Goal: Complete application form

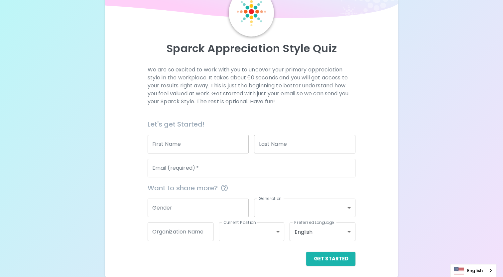
scroll to position [39, 0]
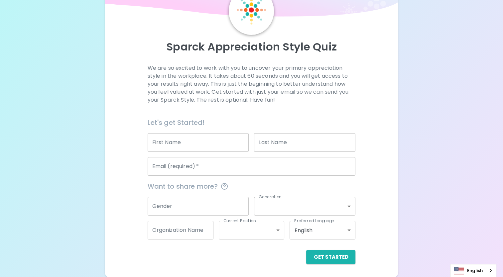
click at [214, 138] on input "First Name" at bounding box center [198, 142] width 101 height 19
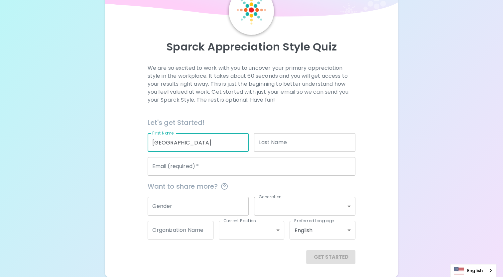
type input "[GEOGRAPHIC_DATA]"
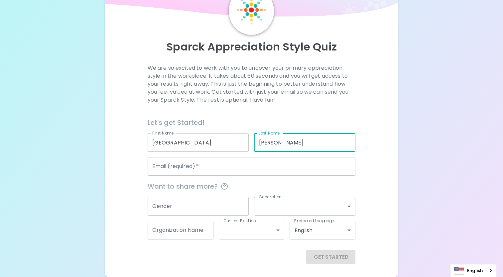
type input "[PERSON_NAME]"
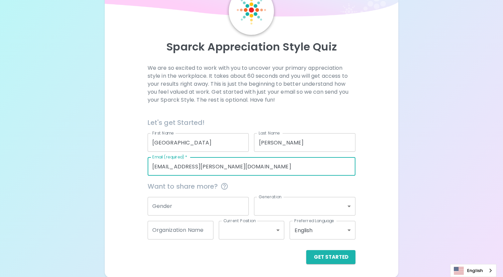
type input "[EMAIL_ADDRESS][PERSON_NAME][DOMAIN_NAME]"
click at [213, 203] on input "Gender" at bounding box center [198, 206] width 101 height 19
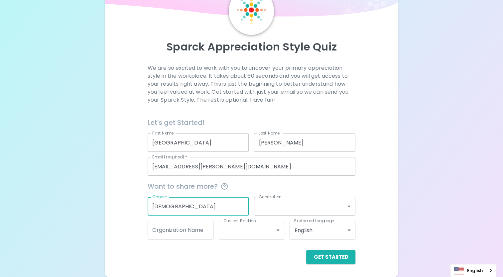
type input "[DEMOGRAPHIC_DATA]"
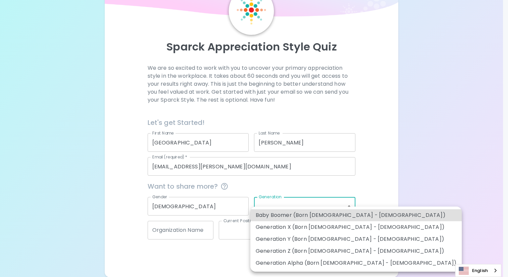
click at [262, 206] on body "Sparck Appreciation Style Quiz We are so excited to work with you to uncover yo…" at bounding box center [254, 119] width 508 height 317
click at [291, 240] on li "Generation Y (Born [DEMOGRAPHIC_DATA] - [DEMOGRAPHIC_DATA])" at bounding box center [355, 239] width 211 height 12
type input "generation_y"
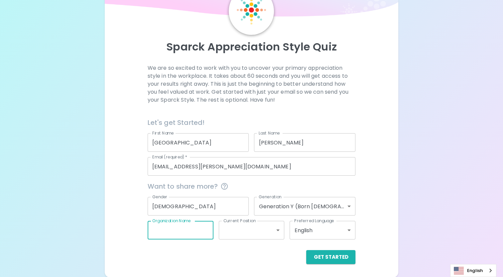
drag, startPoint x: 176, startPoint y: 235, endPoint x: 178, endPoint y: 228, distance: 7.8
click at [178, 231] on input "Organization Name" at bounding box center [181, 230] width 66 height 19
type input "Prolink"
click at [265, 240] on div "Get Started" at bounding box center [248, 252] width 213 height 25
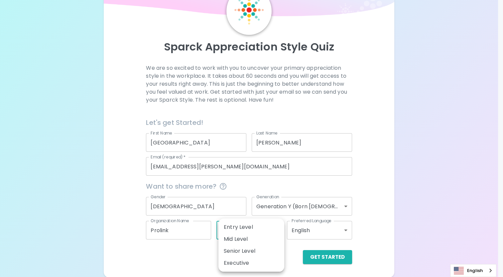
click at [266, 236] on body "Sparck Appreciation Style Quiz We are so excited to work with you to uncover yo…" at bounding box center [251, 119] width 503 height 317
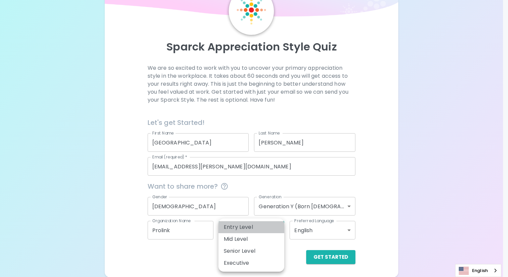
click at [257, 230] on li "Entry Level" at bounding box center [251, 227] width 66 height 12
type input "entry_level"
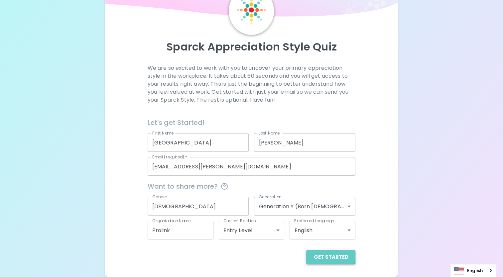
click at [332, 252] on button "Get Started" at bounding box center [330, 257] width 49 height 14
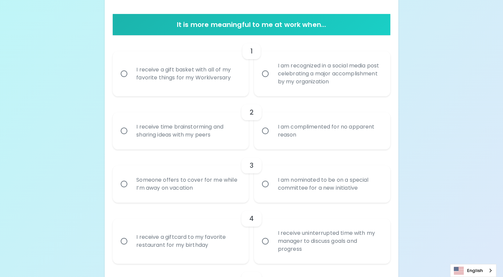
scroll to position [106, 0]
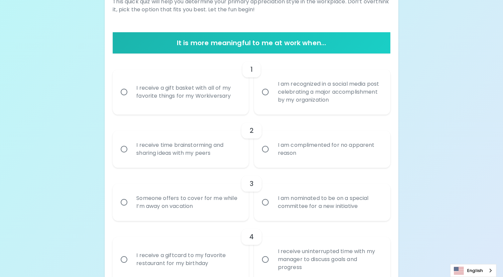
click at [266, 89] on input "I am recognized in a social media post celebrating a major accomplishment by my…" at bounding box center [265, 92] width 14 height 14
radio input "true"
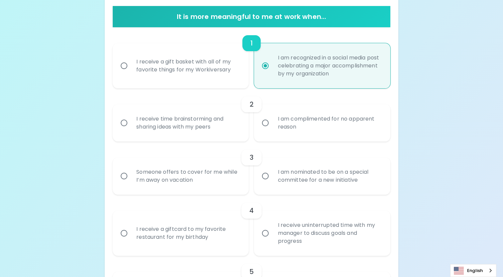
scroll to position [159, 0]
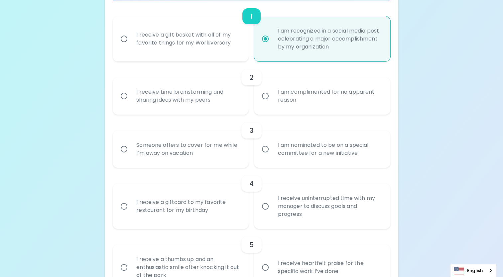
click at [265, 96] on input "I am complimented for no apparent reason" at bounding box center [265, 96] width 14 height 14
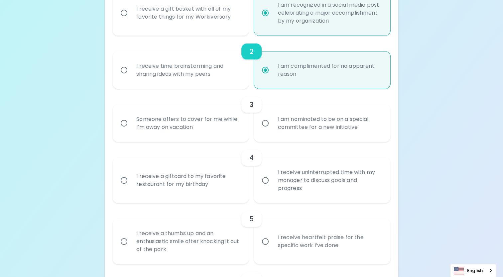
scroll to position [212, 0]
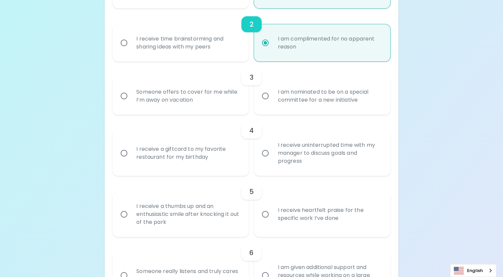
radio input "true"
click at [258, 103] on label "I am nominated to be on a special committee for a new initiative" at bounding box center [318, 95] width 136 height 37
click at [258, 103] on input "I am nominated to be on a special committee for a new initiative" at bounding box center [265, 96] width 14 height 14
radio input "false"
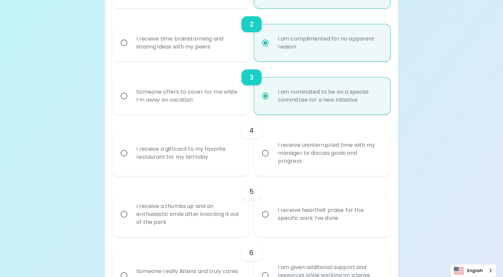
scroll to position [265, 0]
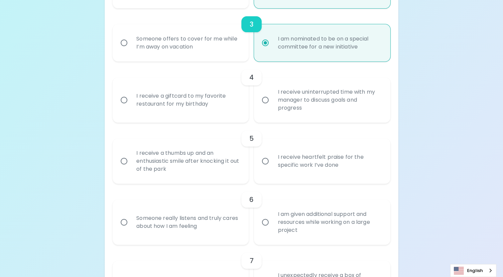
radio input "true"
click at [255, 106] on label "I receive uninterrupted time with my manager to discuss goals and progress" at bounding box center [318, 99] width 136 height 45
click at [258, 106] on input "I receive uninterrupted time with my manager to discuss goals and progress" at bounding box center [265, 100] width 14 height 14
radio input "false"
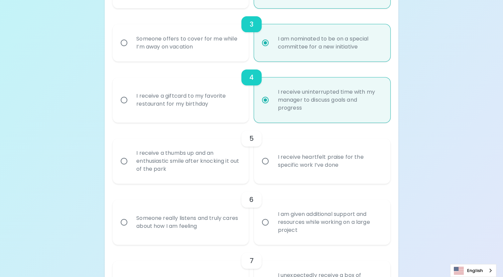
scroll to position [319, 0]
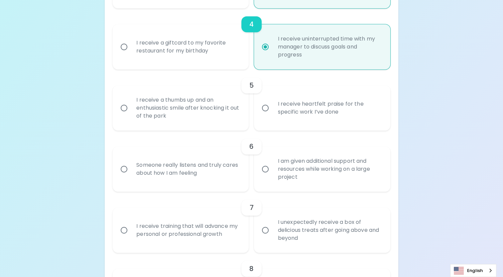
radio input "true"
click at [208, 120] on div "I receive a thumbs up and an enthusiastic smile after knocking it out of the pa…" at bounding box center [188, 108] width 114 height 40
click at [131, 115] on input "I receive a thumbs up and an enthusiastic smile after knocking it out of the pa…" at bounding box center [124, 108] width 14 height 14
radio input "false"
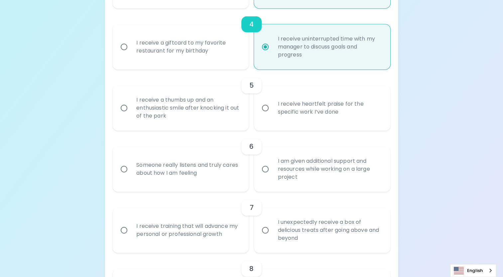
radio input "false"
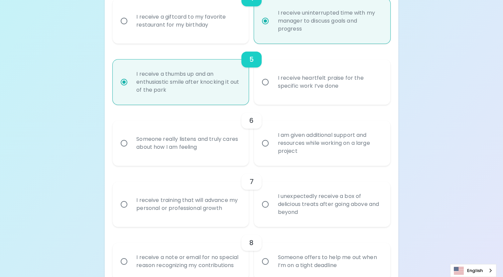
scroll to position [372, 0]
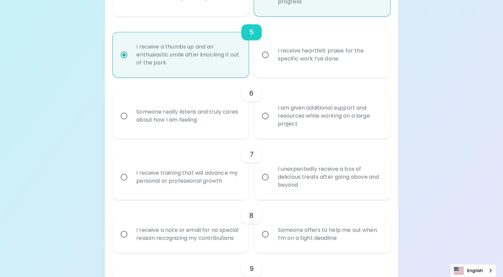
radio input "true"
click at [197, 116] on div "Someone really listens and truly cares about how I am feeling" at bounding box center [188, 116] width 114 height 32
click at [131, 116] on input "Someone really listens and truly cares about how I am feeling" at bounding box center [124, 116] width 14 height 14
radio input "false"
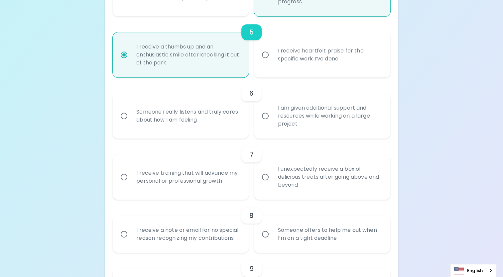
radio input "false"
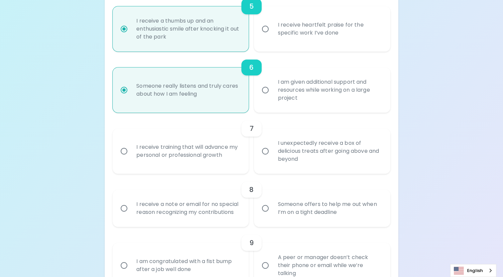
scroll to position [425, 0]
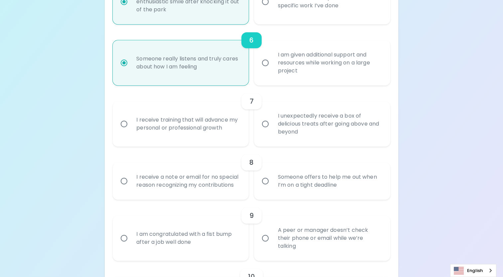
radio input "true"
click at [224, 130] on div "I receive training that will advance my personal or professional growth" at bounding box center [188, 124] width 114 height 32
click at [131, 130] on input "I receive training that will advance my personal or professional growth" at bounding box center [124, 124] width 14 height 14
radio input "false"
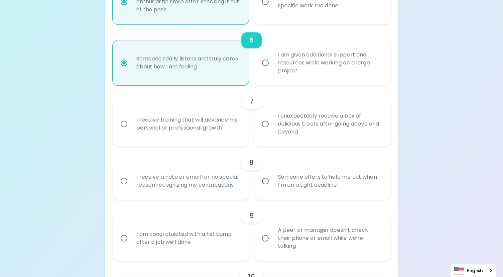
radio input "false"
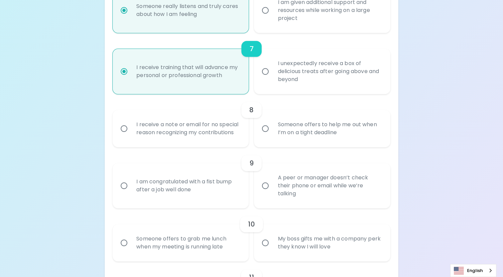
scroll to position [478, 0]
radio input "true"
click at [225, 132] on div "I receive a note or email for no special reason recognizing my contributions" at bounding box center [188, 128] width 114 height 32
click at [131, 132] on input "I receive a note or email for no special reason recognizing my contributions" at bounding box center [124, 128] width 14 height 14
radio input "false"
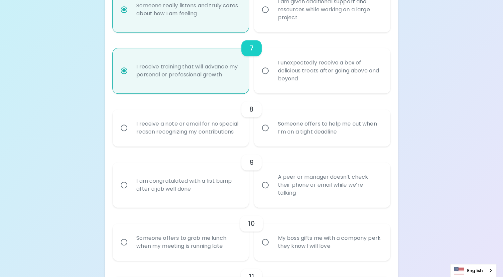
radio input "false"
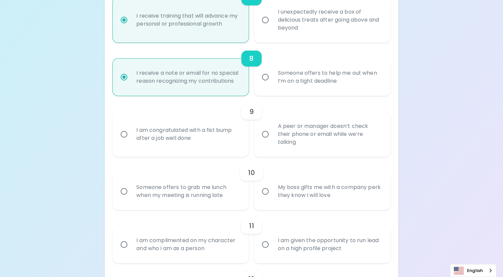
scroll to position [531, 0]
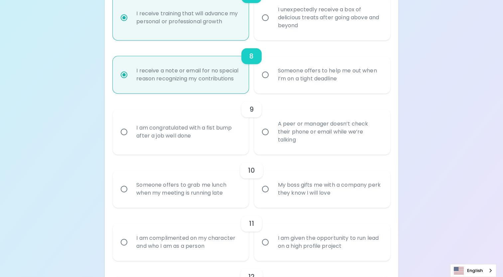
radio input "true"
click at [230, 142] on div "I am congratulated with a fist bump after a job well done" at bounding box center [188, 132] width 114 height 32
click at [131, 139] on input "I am congratulated with a fist bump after a job well done" at bounding box center [124, 132] width 14 height 14
radio input "false"
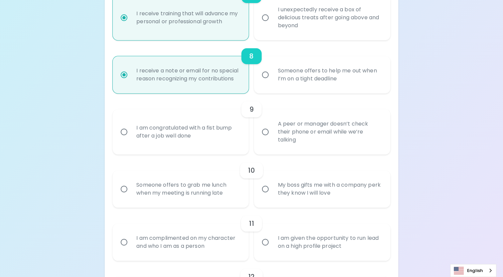
radio input "false"
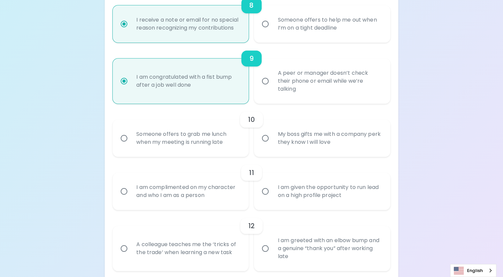
scroll to position [585, 0]
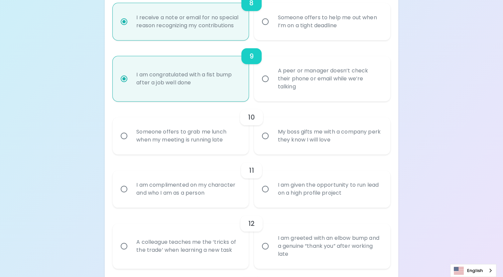
radio input "true"
click at [283, 143] on div "My boss gifts me with a company perk they know I will love" at bounding box center [329, 136] width 114 height 32
click at [272, 143] on input "My boss gifts me with a company perk they know I will love" at bounding box center [265, 136] width 14 height 14
radio input "false"
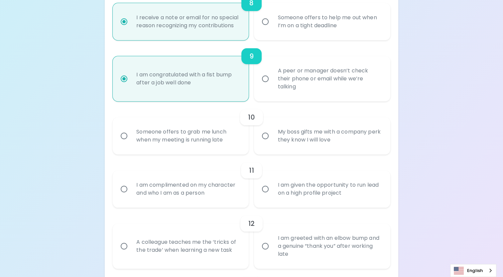
radio input "false"
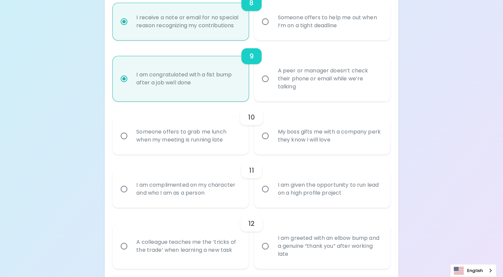
radio input "false"
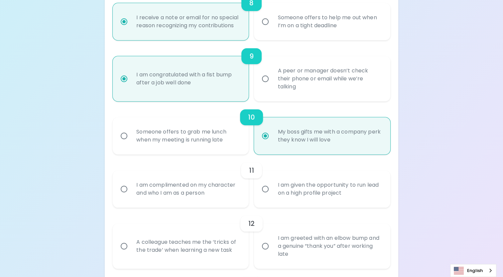
scroll to position [638, 0]
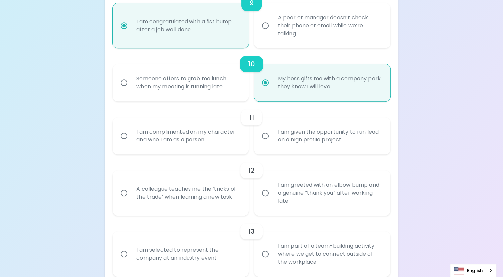
radio input "true"
click at [259, 139] on input "I am given the opportunity to run lead on a high profile project" at bounding box center [265, 136] width 14 height 14
radio input "false"
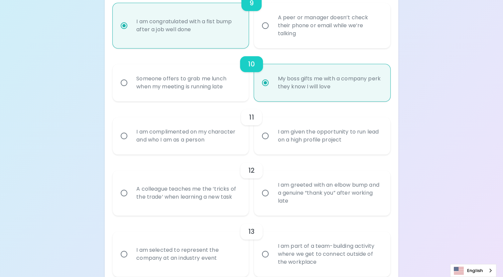
radio input "false"
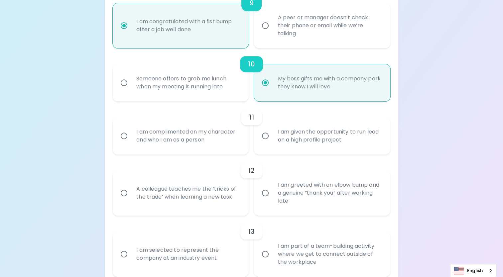
radio input "false"
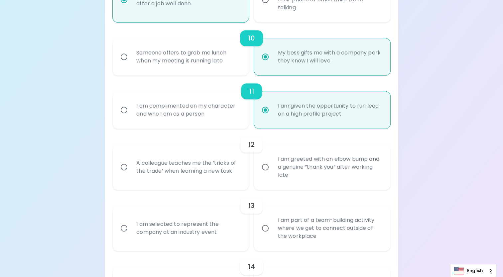
scroll to position [691, 0]
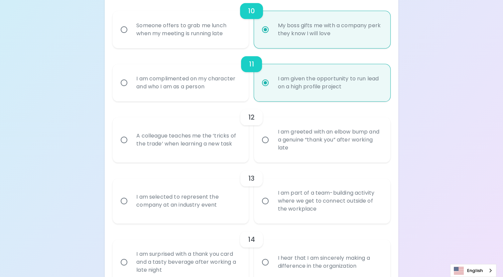
radio input "true"
click at [192, 148] on div "A colleague teaches me the ‘tricks of the trade’ when learning a new task" at bounding box center [188, 140] width 114 height 32
click at [131, 147] on input "A colleague teaches me the ‘tricks of the trade’ when learning a new task" at bounding box center [124, 140] width 14 height 14
radio input "false"
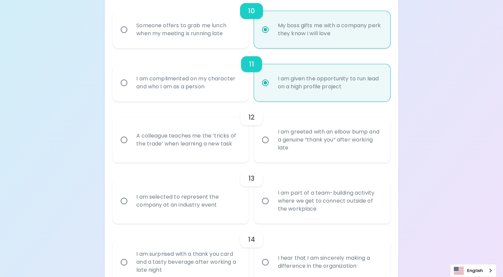
radio input "false"
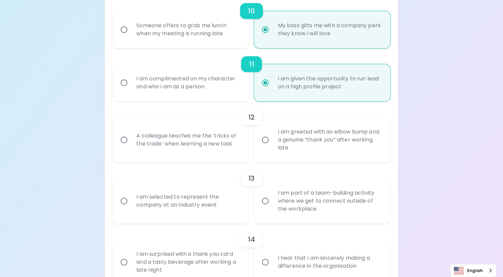
radio input "false"
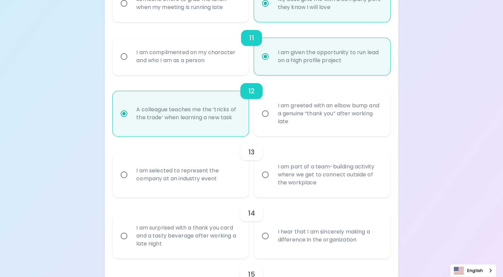
scroll to position [744, 0]
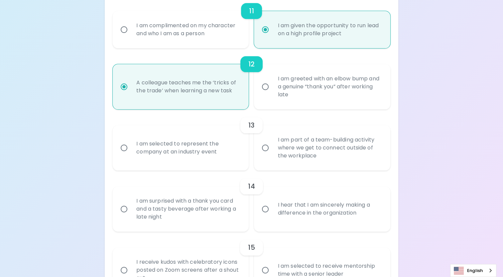
radio input "true"
click at [269, 160] on label "I am part of a team-building activity where we get to connect outside of the wo…" at bounding box center [318, 147] width 136 height 45
click at [269, 155] on input "I am part of a team-building activity where we get to connect outside of the wo…" at bounding box center [265, 148] width 14 height 14
radio input "false"
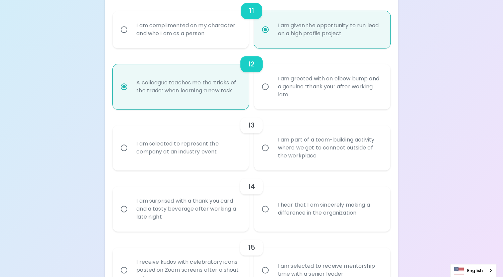
radio input "false"
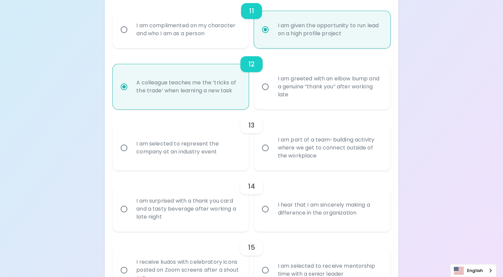
radio input "false"
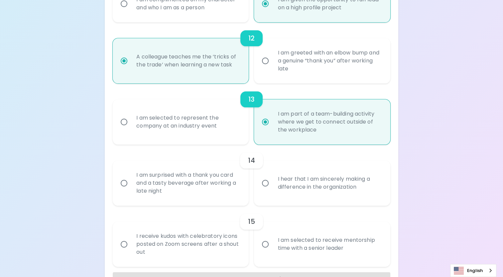
scroll to position [792, 0]
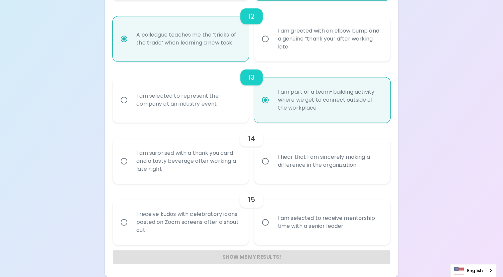
radio input "true"
click at [232, 121] on label "I am selected to represent the company at an industry event" at bounding box center [177, 99] width 136 height 45
click at [131, 107] on input "I am selected to represent the company at an industry event" at bounding box center [124, 100] width 14 height 14
radio input "false"
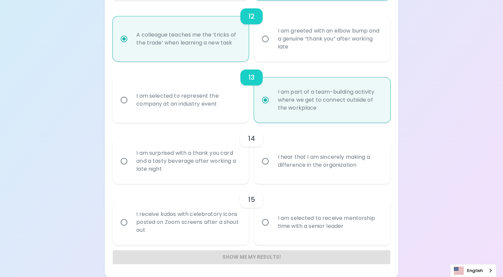
radio input "false"
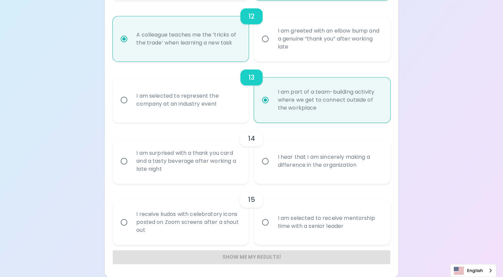
radio input "false"
radio input "true"
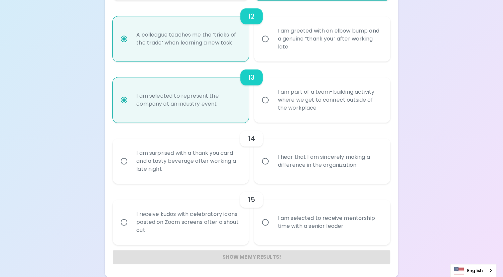
radio input "true"
click at [279, 175] on div "I hear that I am sincerely making a difference in the organization" at bounding box center [329, 161] width 114 height 32
click at [272, 168] on input "I hear that I am sincerely making a difference in the organization" at bounding box center [265, 161] width 14 height 14
radio input "false"
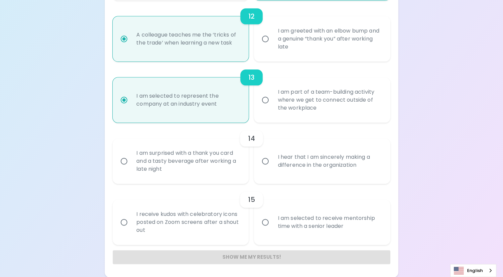
radio input "false"
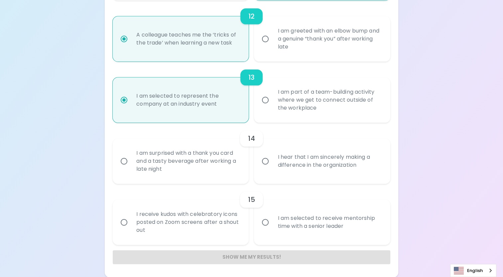
radio input "false"
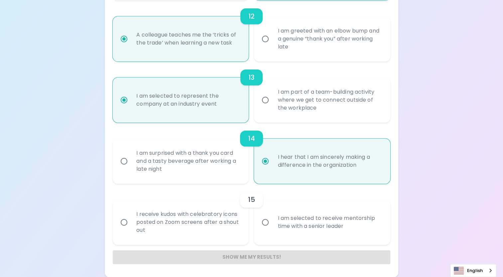
radio input "true"
click at [267, 238] on label "I am selected to receive mentorship time with a senior leader" at bounding box center [318, 222] width 136 height 45
click at [267, 229] on input "I am selected to receive mentorship time with a senior leader" at bounding box center [265, 222] width 14 height 14
radio input "false"
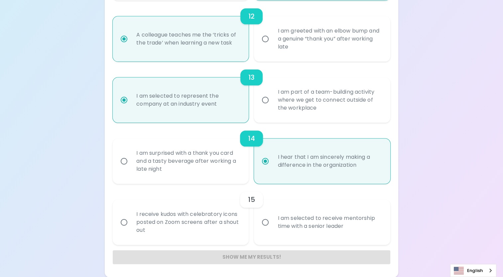
radio input "false"
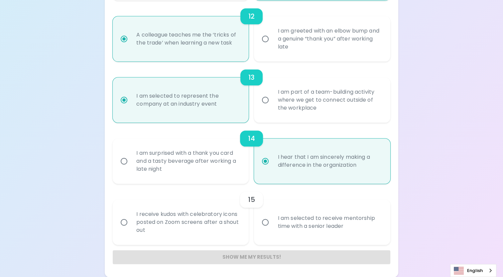
radio input "false"
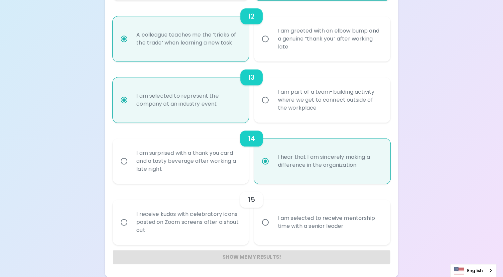
radio input "false"
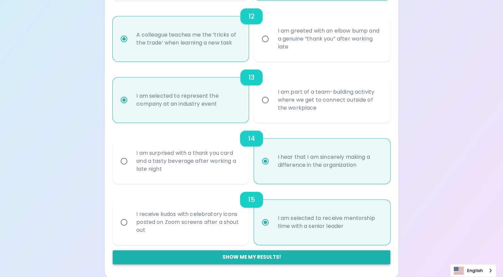
radio input "true"
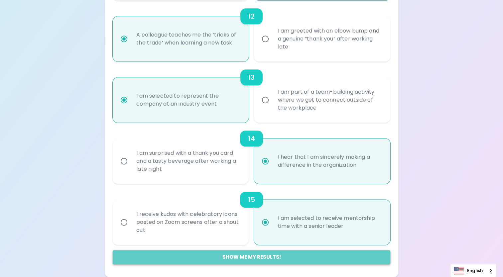
click at [265, 255] on button "Show me my results!" at bounding box center [252, 257] width 278 height 14
radio input "false"
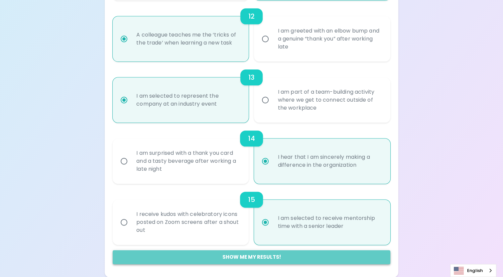
radio input "false"
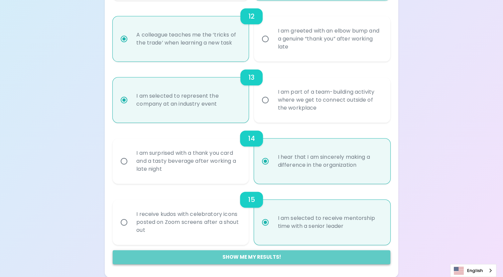
radio input "false"
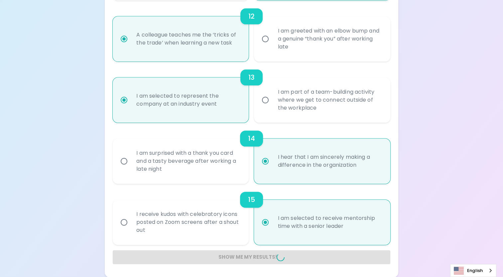
radio input "false"
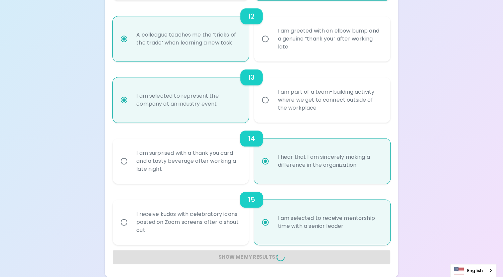
radio input "false"
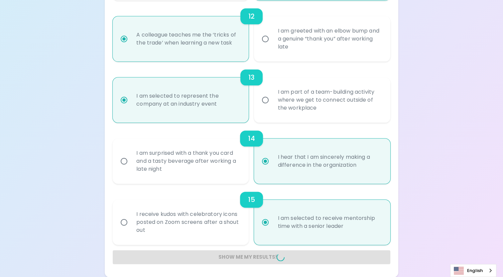
radio input "false"
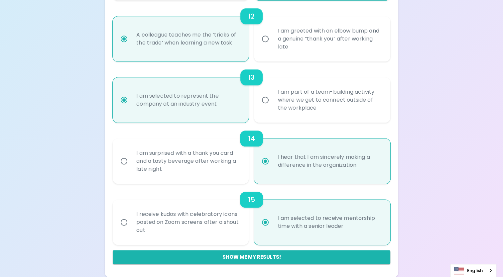
scroll to position [123, 0]
